Goal: Navigation & Orientation: Find specific page/section

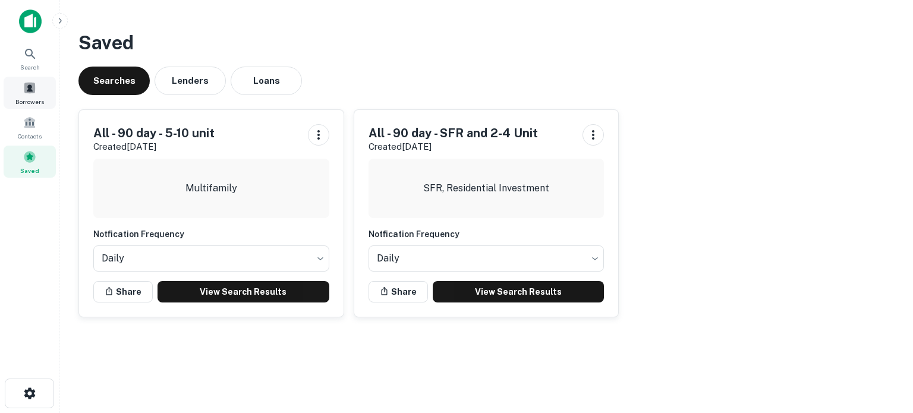
click at [33, 89] on span at bounding box center [29, 87] width 13 height 13
